Goal: Task Accomplishment & Management: Use online tool/utility

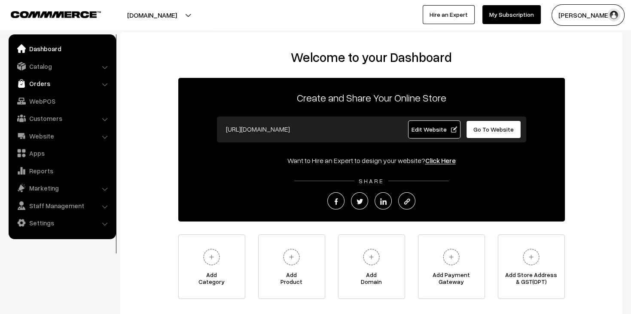
click at [65, 82] on link "Orders" at bounding box center [62, 83] width 102 height 15
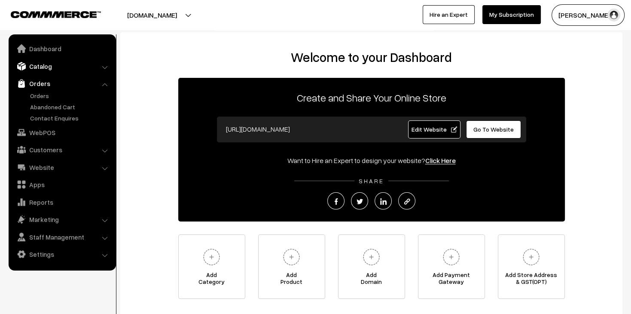
click at [60, 69] on link "Catalog" at bounding box center [62, 65] width 102 height 15
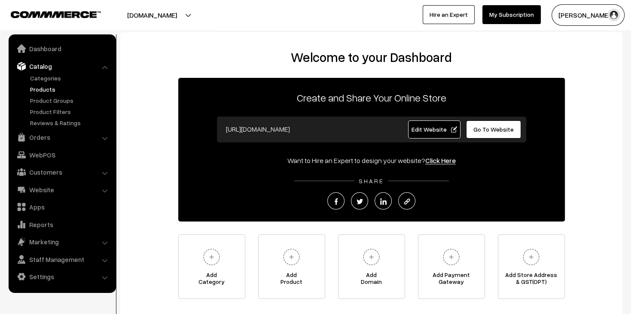
click at [55, 88] on link "Products" at bounding box center [70, 89] width 85 height 9
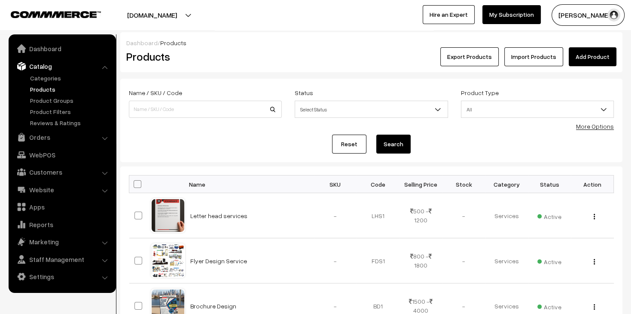
click at [476, 56] on button "Export Products" at bounding box center [469, 56] width 58 height 19
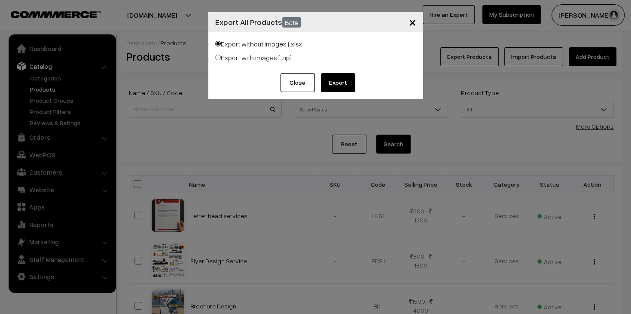
click at [235, 59] on label "Export with images [.zip]" at bounding box center [253, 57] width 76 height 10
click at [221, 59] on input "Export with images [.zip]" at bounding box center [218, 58] width 6 height 6
radio input "true"
click at [348, 80] on button "Export" at bounding box center [338, 82] width 34 height 19
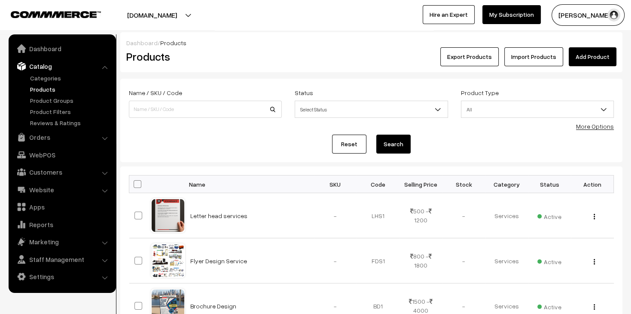
click at [469, 54] on button "Export Products" at bounding box center [469, 56] width 58 height 19
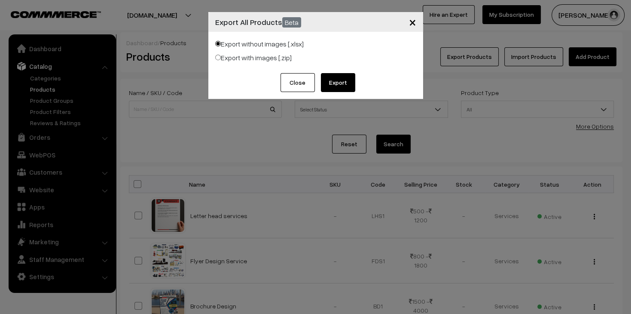
click at [333, 83] on button "Export" at bounding box center [338, 82] width 34 height 19
click at [303, 83] on button "Close" at bounding box center [297, 82] width 34 height 19
